Goal: Information Seeking & Learning: Learn about a topic

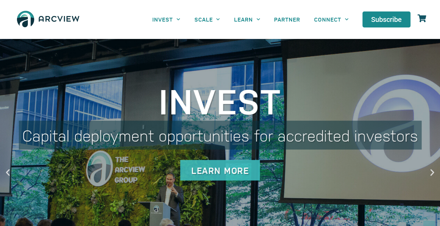
drag, startPoint x: 0, startPoint y: 0, endPoint x: 265, endPoint y: 31, distance: 266.3
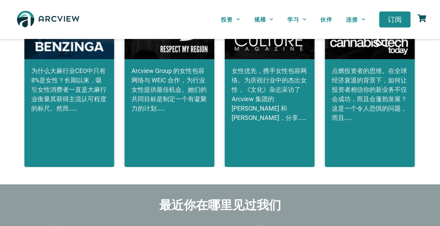
scroll to position [1635, 0]
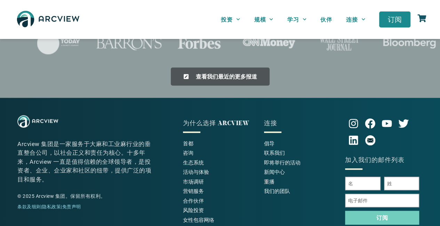
click at [138, 196] on div "Arcview 集团是一家服务于大麻和工业麻行业的垂直整合公司，以社会正义和责任为核心。十多年来，Arcview 一直是值得信赖的全球领导者，是投资者、企业、…" at bounding box center [98, 171] width 162 height 113
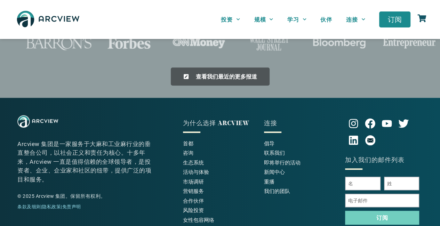
click at [191, 140] on font "首都" at bounding box center [188, 143] width 10 height 7
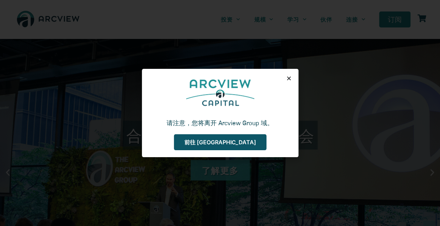
click at [287, 78] on use "关闭" at bounding box center [289, 78] width 4 height 4
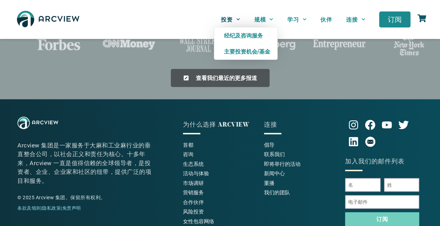
scroll to position [1635, 0]
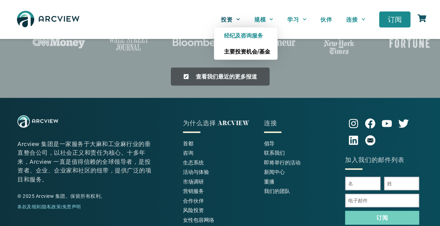
click at [263, 51] on font "主要投资机会/基金" at bounding box center [247, 51] width 46 height 7
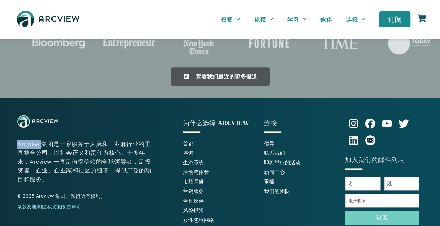
drag, startPoint x: 40, startPoint y: 125, endPoint x: 18, endPoint y: 124, distance: 22.2
click at [18, 140] on font "Arcview 集团是一家服务于大麻和工业麻行业的垂直整合公司，以社会正义和责任为核心。十多年来，Arcview 一直是值得信赖的全球领导者，是投资者、企业、…" at bounding box center [84, 161] width 134 height 42
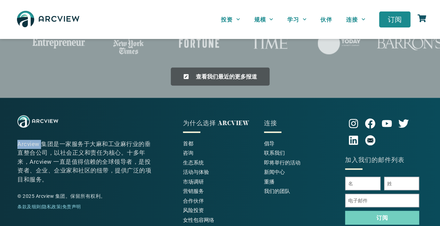
copy font "Arcview"
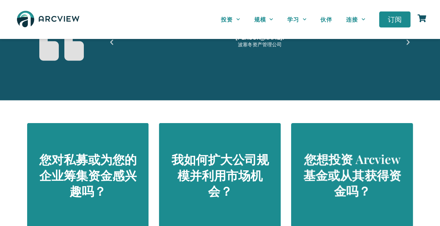
scroll to position [521, 0]
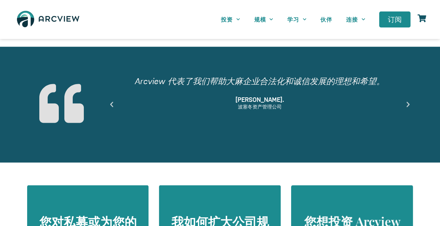
click at [203, 152] on section "Arcview 是一个革命性的组织，它帮助我在这个行业创建了两家成功的初创公司。如果没有 Arcview 的远见卓识和执行力，这个行业永远不会获得大麻合法化所…" at bounding box center [220, 105] width 440 height 116
click at [408, 109] on div "Arcview 是一个革命性的组织，它帮助我在这个行业创建了两家成功的初创公司。如果没有 Arcview 的远见卓识和执行力，这个行业永远不会获得大麻合法化所…" at bounding box center [260, 104] width 310 height 74
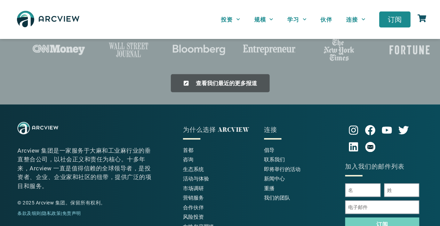
scroll to position [1635, 0]
